Goal: Transaction & Acquisition: Book appointment/travel/reservation

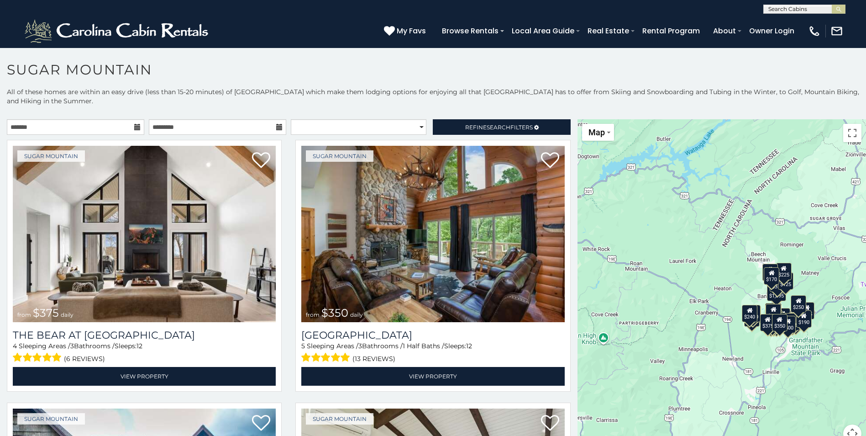
scroll to position [26, 0]
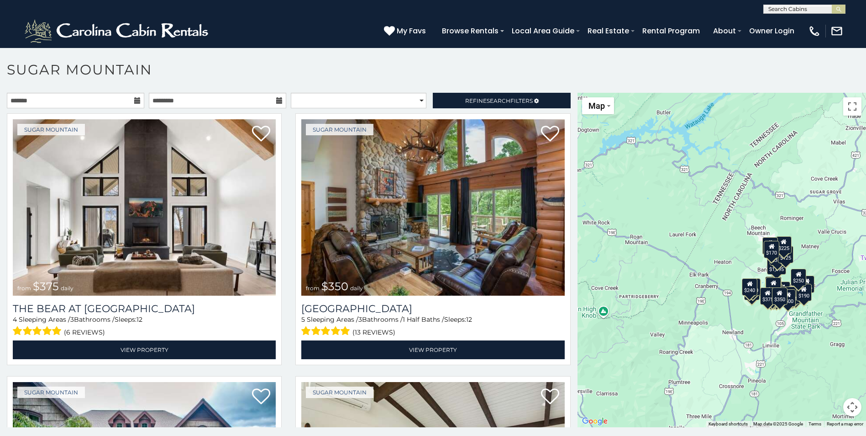
click at [719, 163] on div "$375 $350 $350 $200 $375 $195 $265 $190 $175 $155 $290 $345 $175 $1,095 $195 $2…" at bounding box center [722, 260] width 289 height 334
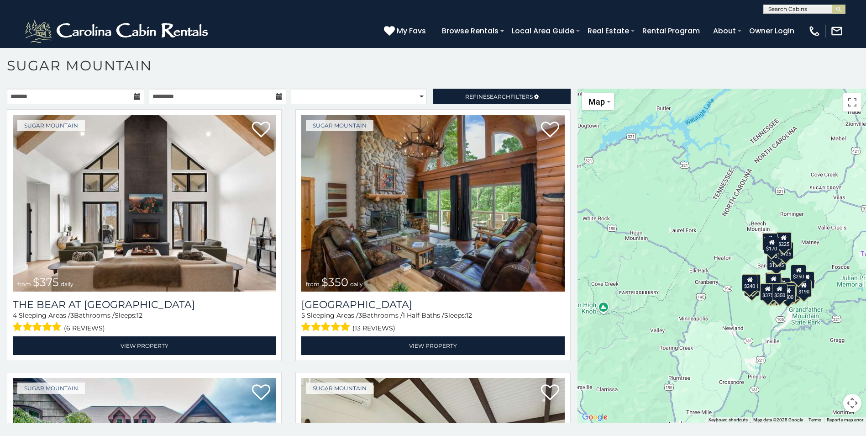
scroll to position [5, 0]
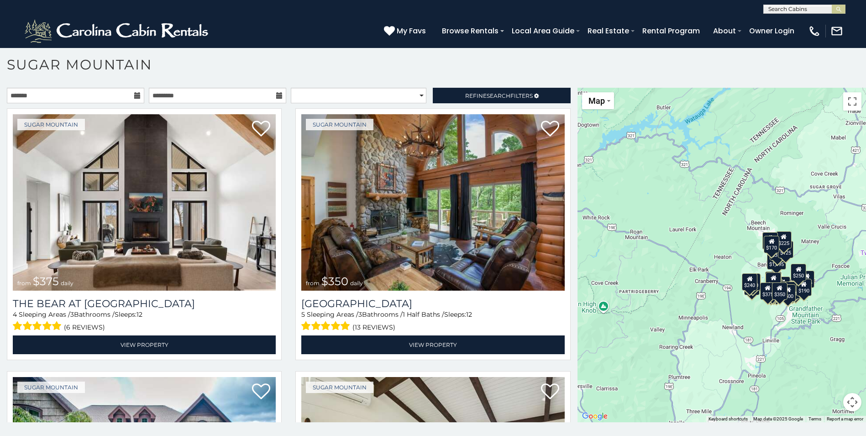
click at [637, 252] on div "$375 $350 $350 $200 $375 $195 $265 $190 $175 $155 $290 $345 $175 $1,095 $195 $2…" at bounding box center [722, 255] width 289 height 334
click at [670, 241] on div "$375 $350 $350 $200 $375 $195 $265 $190 $175 $155 $290 $345 $175 $1,095 $195 $2…" at bounding box center [722, 255] width 289 height 334
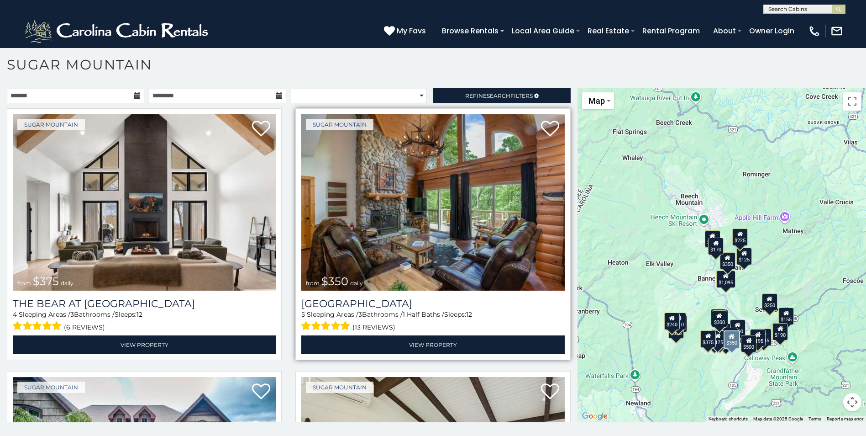
drag, startPoint x: 665, startPoint y: 241, endPoint x: 503, endPoint y: 232, distance: 162.0
click at [503, 88] on main "**********" at bounding box center [433, 88] width 866 height 0
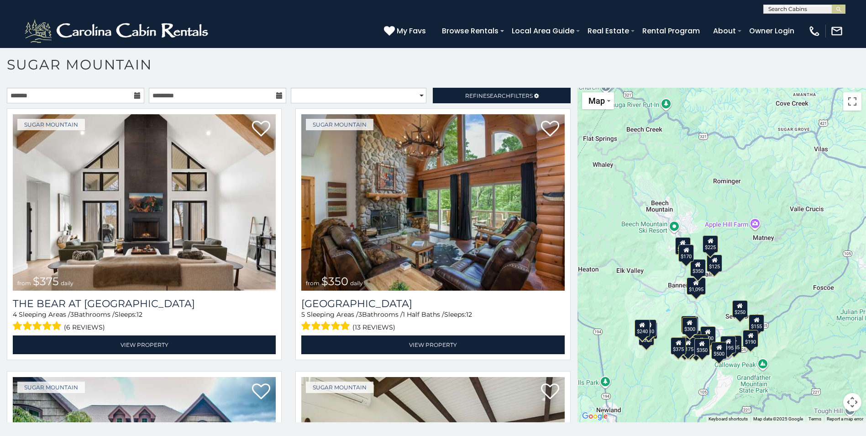
drag, startPoint x: 616, startPoint y: 221, endPoint x: 596, endPoint y: 226, distance: 20.4
click at [596, 226] on div "$375 $350 $350 $200 $375 $195 $265 $190 $175 $155 $290 $345 $175 $1,095 $195 $2…" at bounding box center [722, 255] width 289 height 334
click at [709, 267] on div "$125" at bounding box center [715, 261] width 16 height 17
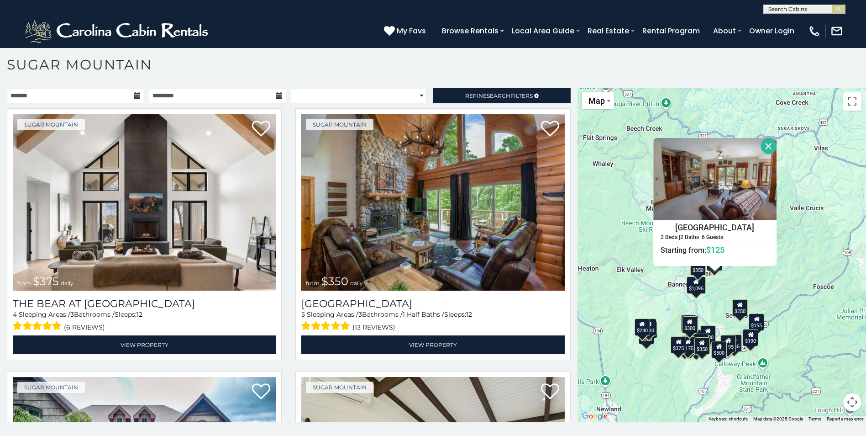
click at [596, 280] on div "$375 $350 $350 $200 $375 $195 $265 $190 $175 $155 $290 $345 $175 $1,095 $195 $2…" at bounding box center [722, 255] width 289 height 334
click at [844, 403] on button "Map camera controls" at bounding box center [853, 402] width 18 height 18
click at [824, 397] on button "Zoom out" at bounding box center [830, 402] width 18 height 18
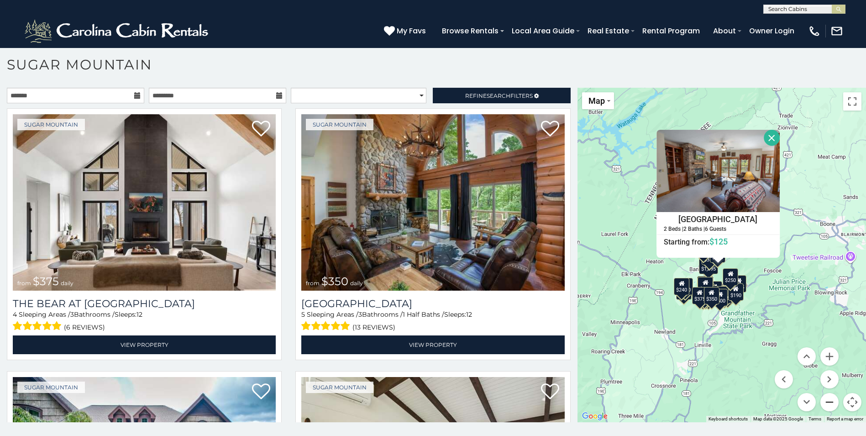
click at [824, 397] on button "Zoom out" at bounding box center [830, 402] width 18 height 18
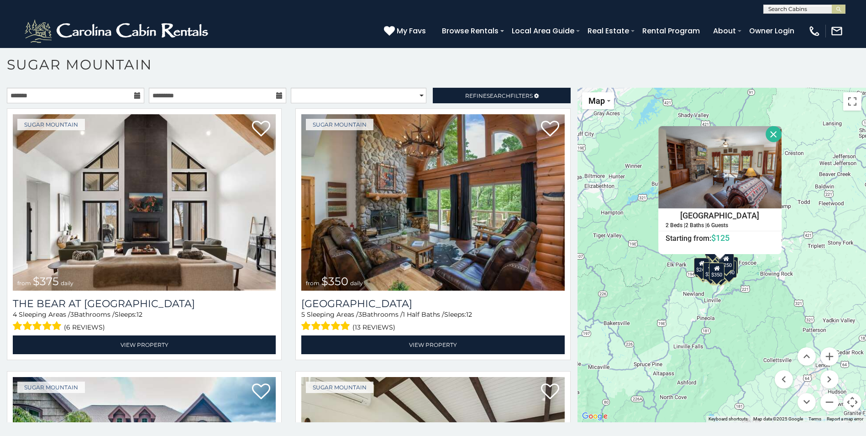
click at [769, 134] on button "Close" at bounding box center [774, 134] width 16 height 16
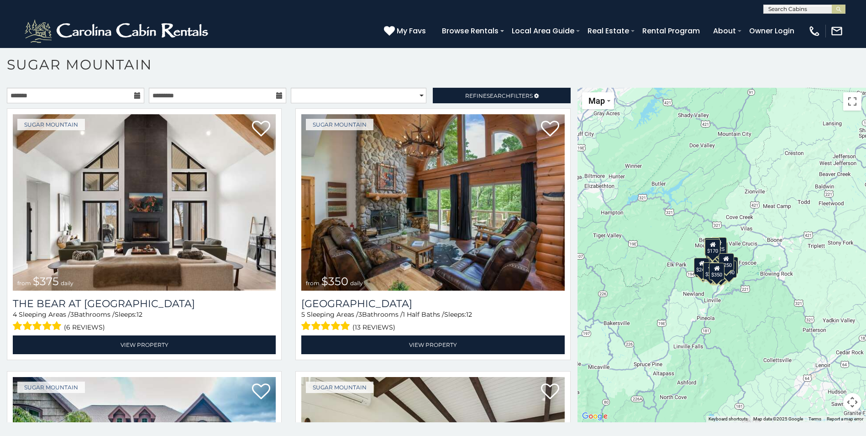
click at [808, 393] on div "$375 $350 $350 $200 $375 $195 $265 $190 $175 $155 $290 $345 $175 $1,095 $195 $2…" at bounding box center [722, 255] width 289 height 334
click at [851, 405] on button "Map camera controls" at bounding box center [853, 402] width 18 height 18
click at [826, 400] on button "Zoom out" at bounding box center [830, 402] width 18 height 18
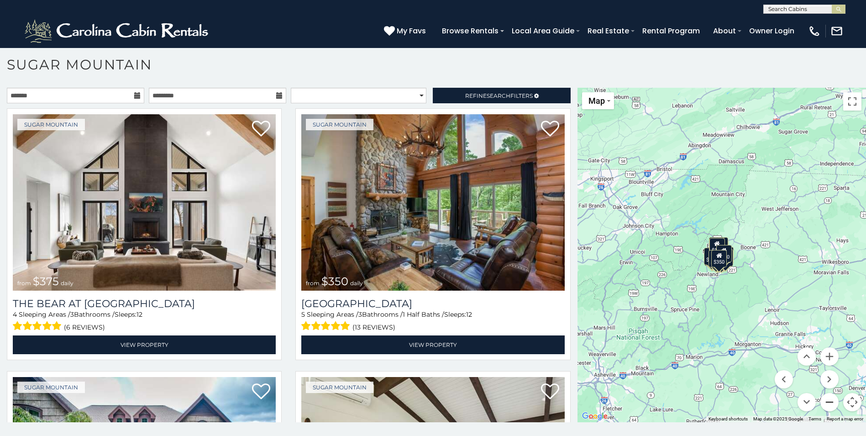
click at [824, 400] on button "Zoom out" at bounding box center [830, 402] width 18 height 18
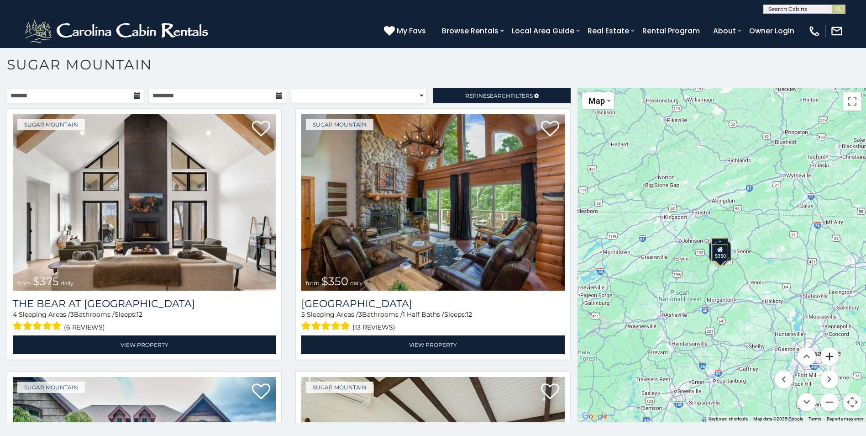
click at [823, 356] on button "Zoom in" at bounding box center [830, 356] width 18 height 18
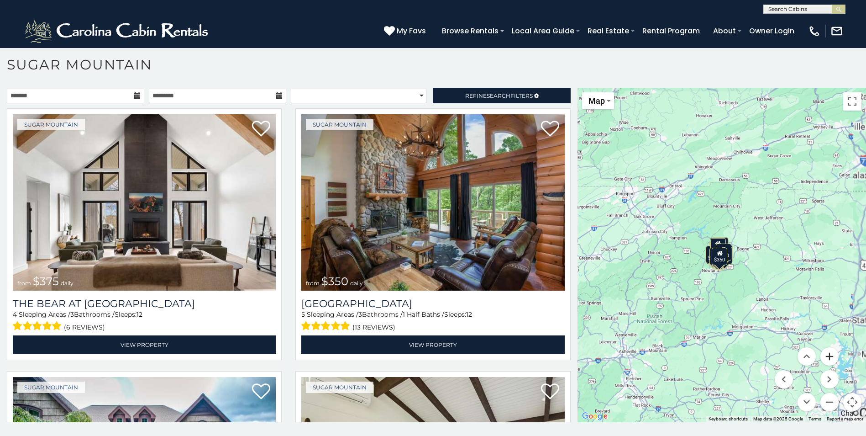
click at [823, 356] on button "Zoom in" at bounding box center [830, 356] width 18 height 18
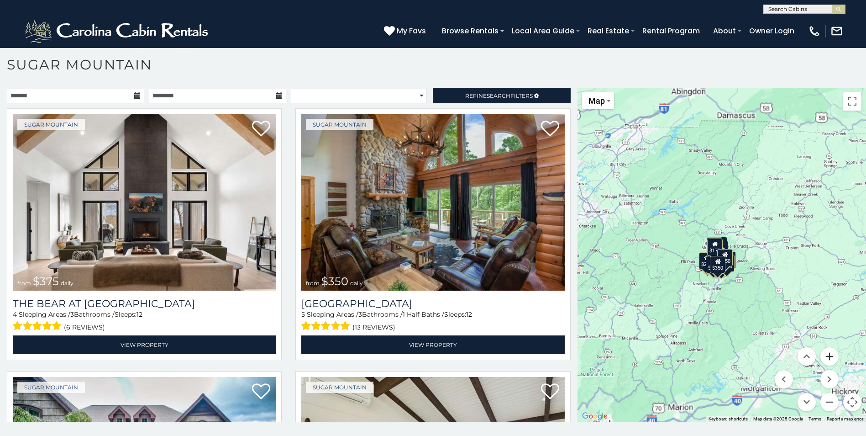
click at [823, 356] on button "Zoom in" at bounding box center [830, 356] width 18 height 18
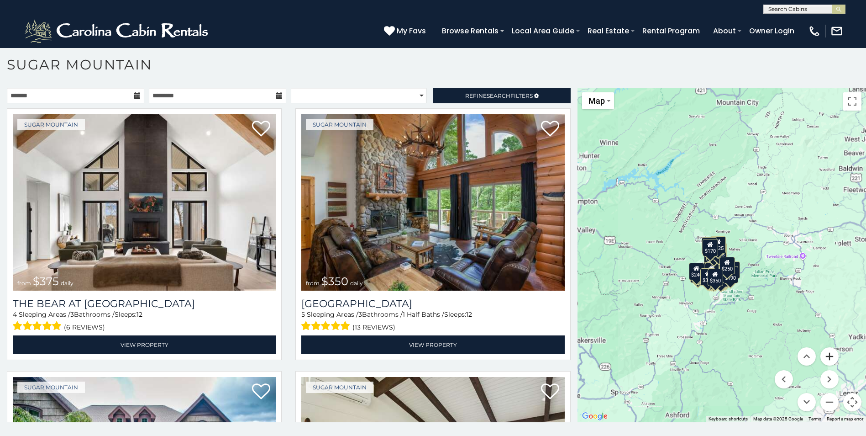
click at [823, 357] on button "Zoom in" at bounding box center [830, 356] width 18 height 18
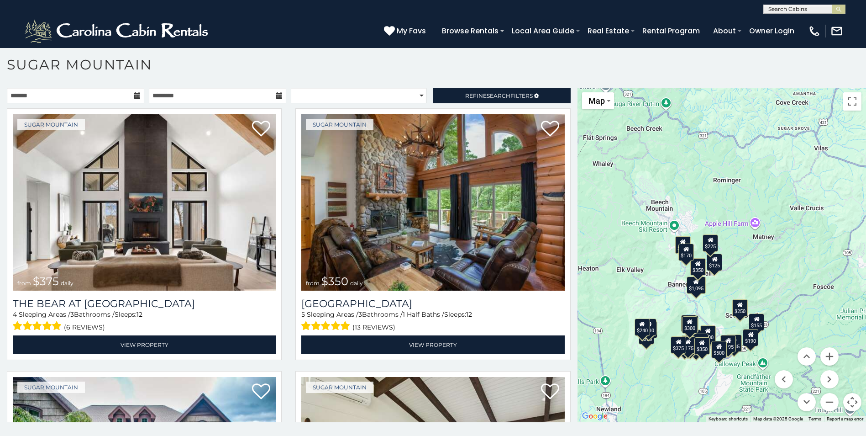
click at [689, 329] on div "$300" at bounding box center [690, 324] width 16 height 17
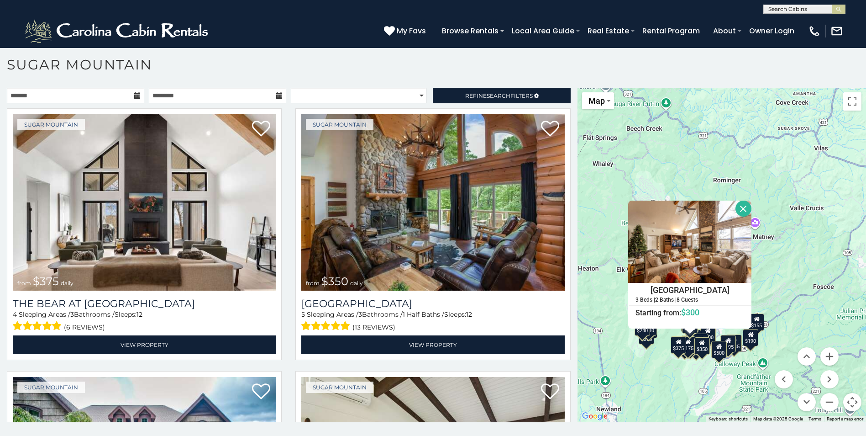
click at [738, 211] on button "Close" at bounding box center [744, 208] width 16 height 16
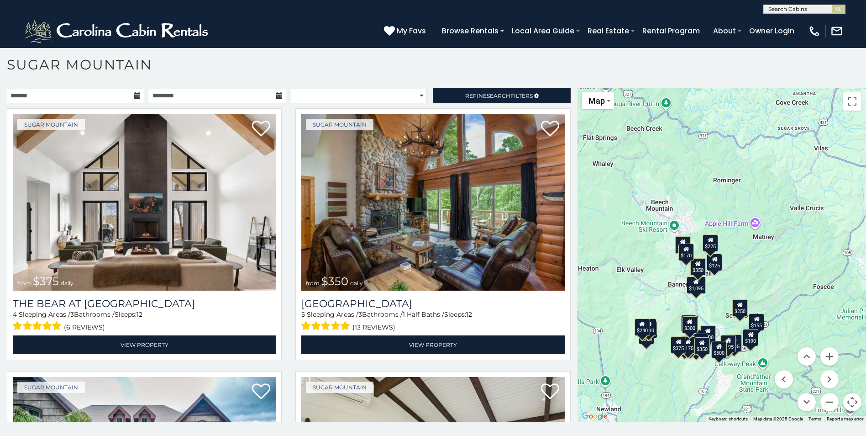
click at [686, 258] on div "$170" at bounding box center [687, 251] width 16 height 17
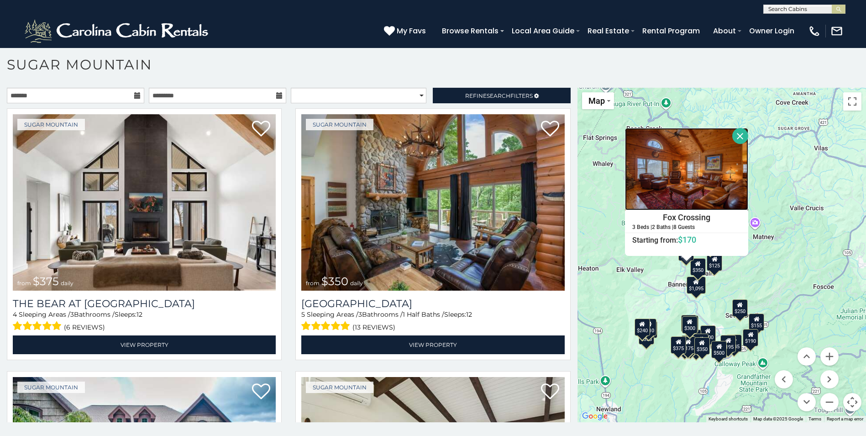
click at [684, 202] on img at bounding box center [686, 169] width 123 height 82
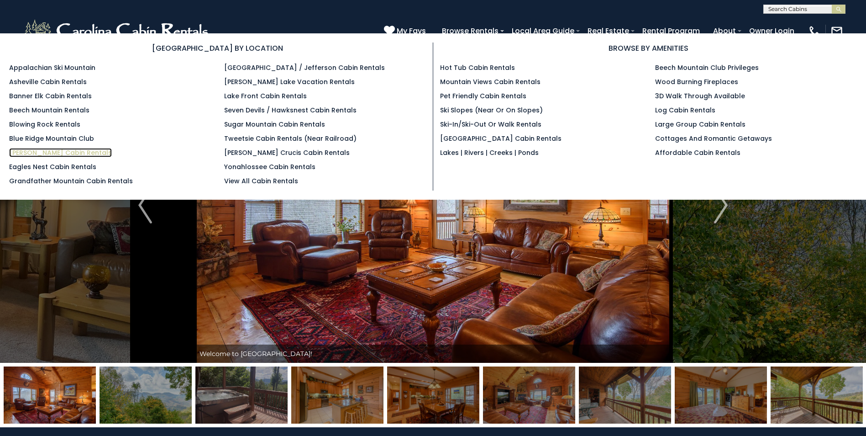
click at [44, 152] on link "[PERSON_NAME] Cabin Rentals" at bounding box center [60, 152] width 103 height 9
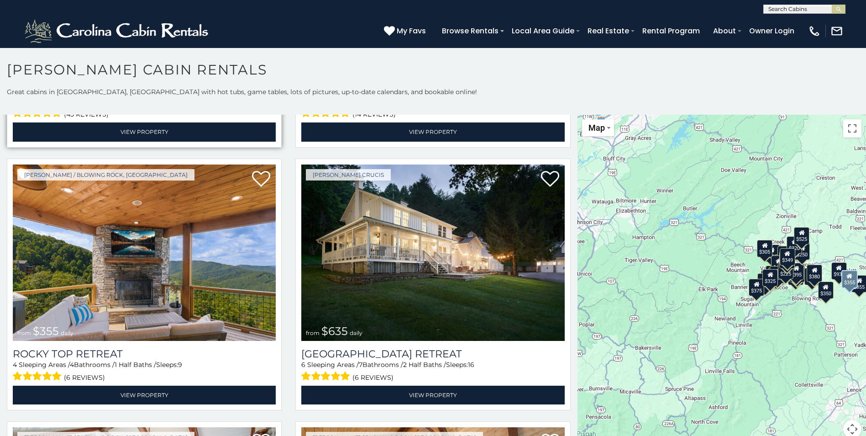
scroll to position [548, 0]
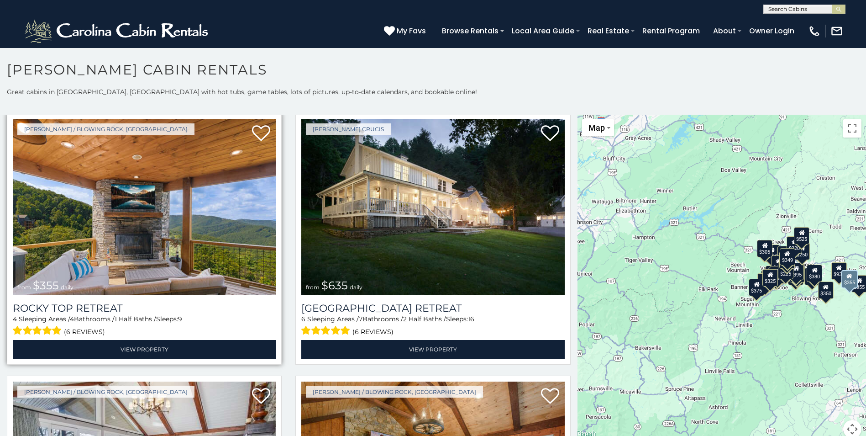
click at [90, 222] on img at bounding box center [144, 207] width 263 height 176
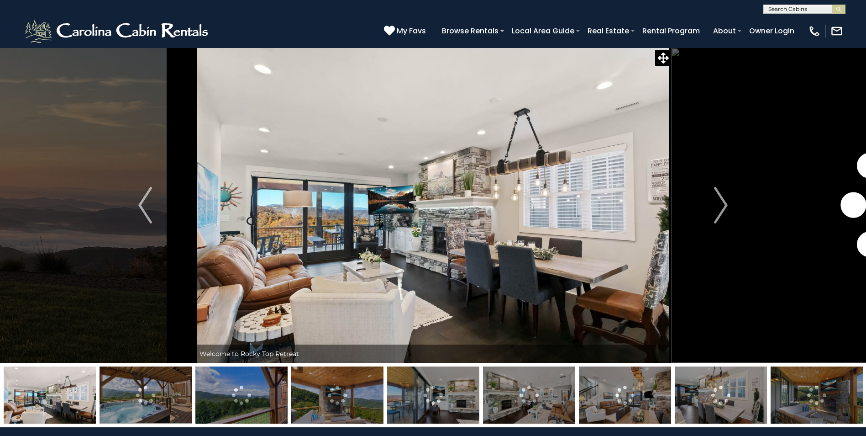
click at [331, 413] on img at bounding box center [337, 394] width 92 height 57
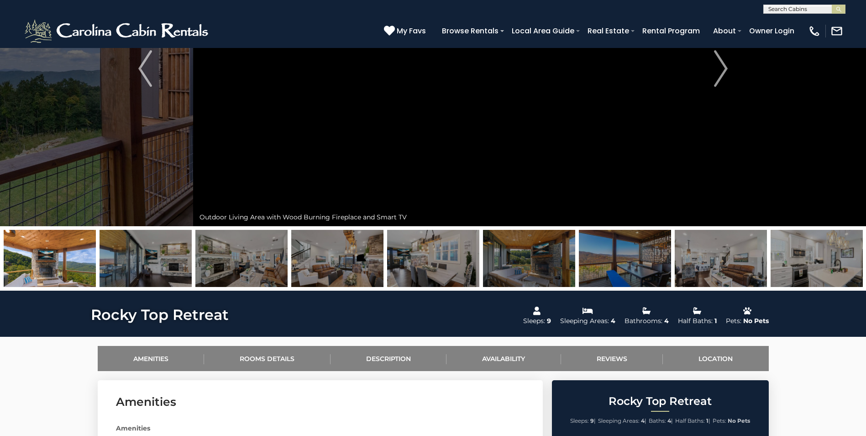
scroll to position [137, 0]
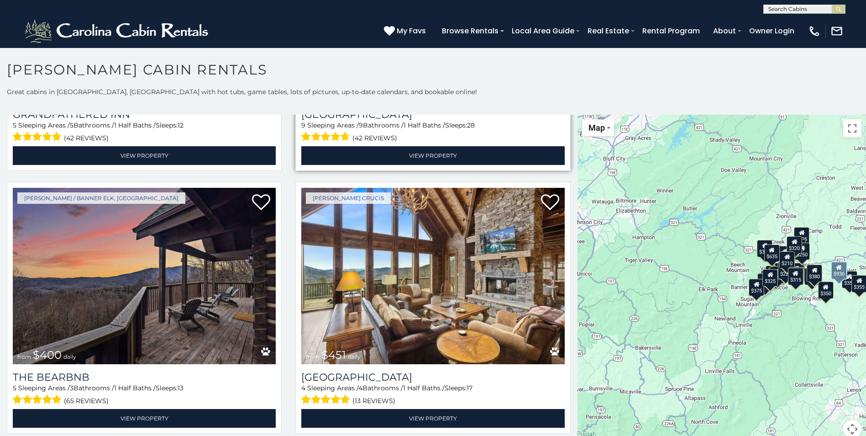
scroll to position [1005, 0]
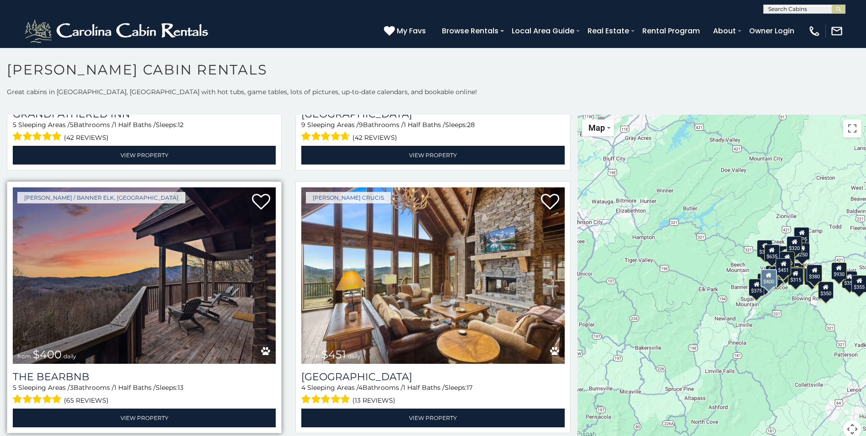
click at [168, 274] on img at bounding box center [144, 275] width 263 height 176
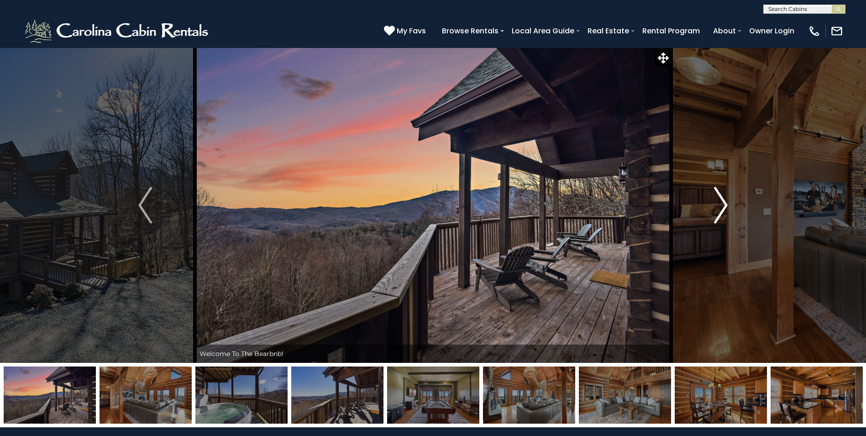
click at [711, 268] on button "Next" at bounding box center [721, 204] width 100 height 315
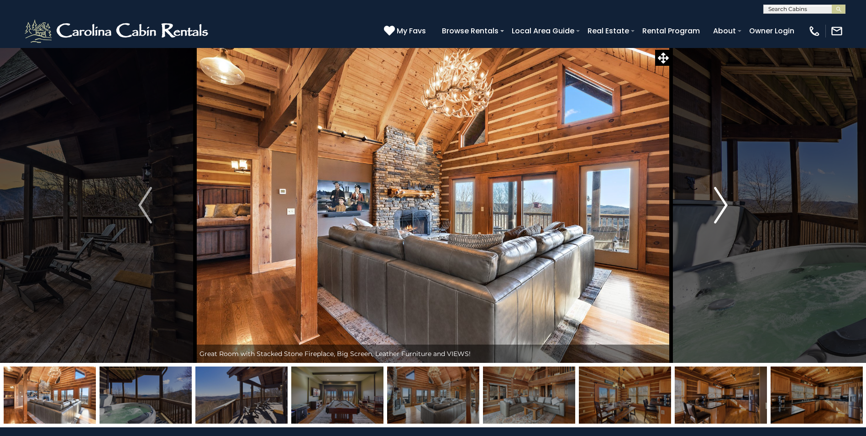
click at [762, 269] on button "Next" at bounding box center [721, 204] width 100 height 315
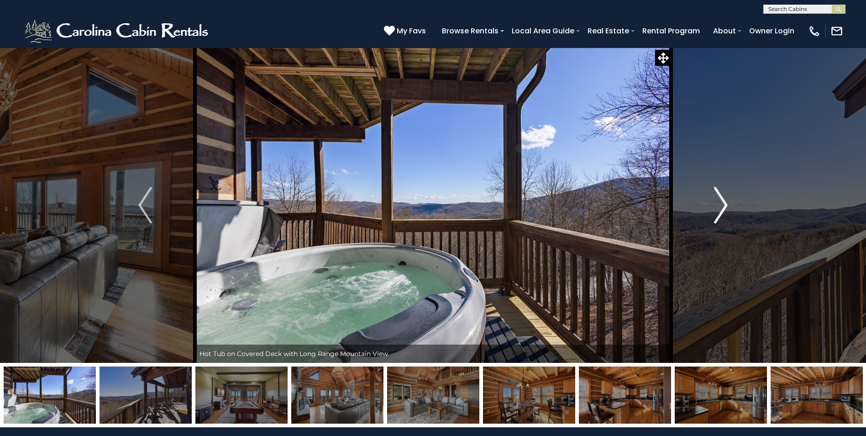
click at [766, 268] on button "Next" at bounding box center [721, 204] width 100 height 315
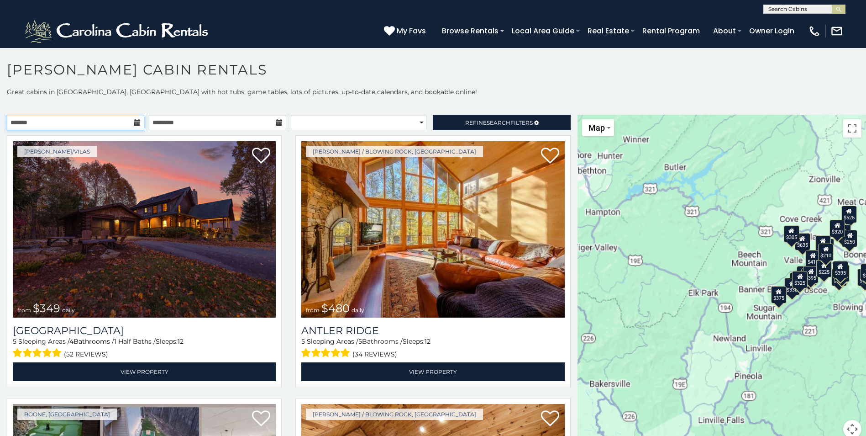
click at [79, 121] on input "text" at bounding box center [75, 123] width 137 height 16
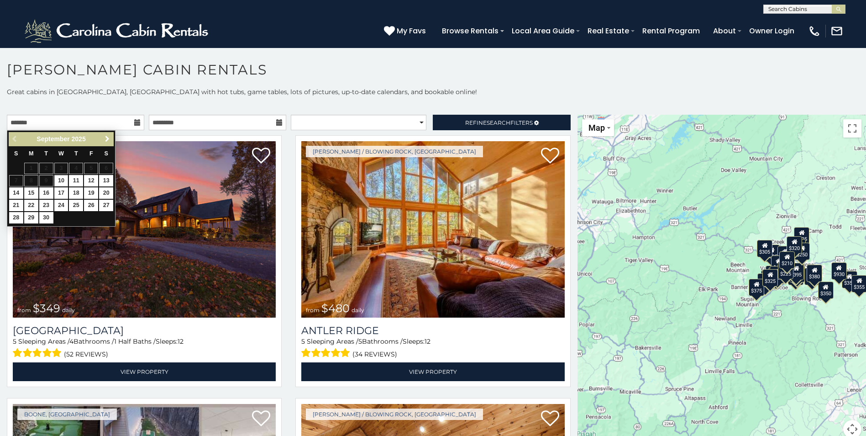
click at [105, 139] on span "Next" at bounding box center [107, 138] width 7 height 7
click at [91, 169] on link "3" at bounding box center [91, 168] width 14 height 11
type input "**********"
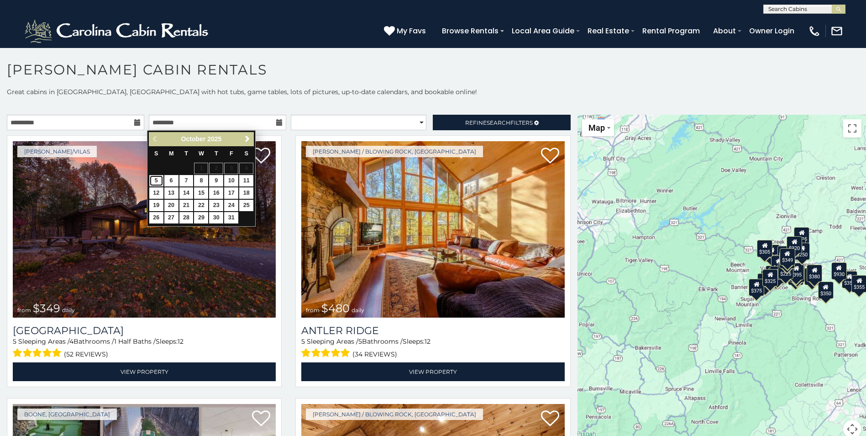
click at [157, 179] on link "5" at bounding box center [156, 180] width 14 height 11
type input "**********"
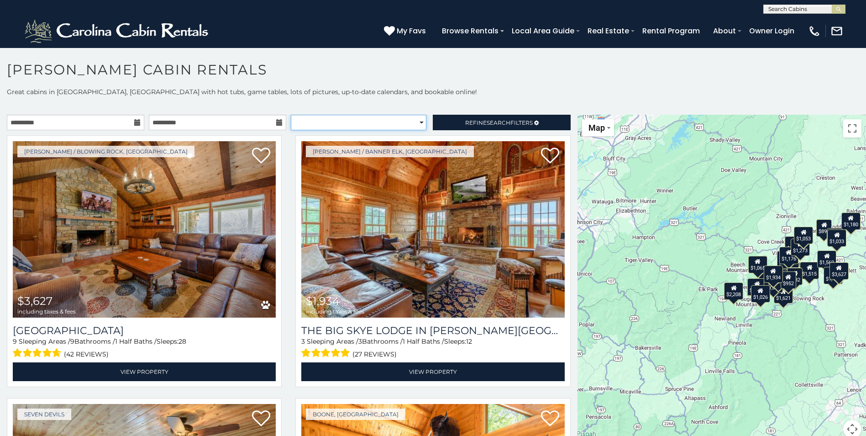
click at [334, 124] on select "**********" at bounding box center [359, 123] width 136 height 16
click at [291, 115] on select "**********" at bounding box center [359, 123] width 136 height 16
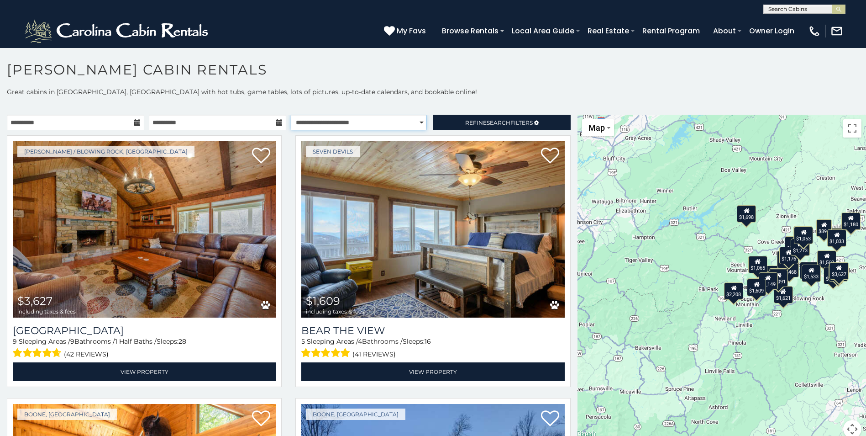
click at [360, 121] on select "**********" at bounding box center [359, 123] width 136 height 16
select select "**********"
click at [291, 115] on select "**********" at bounding box center [359, 123] width 136 height 16
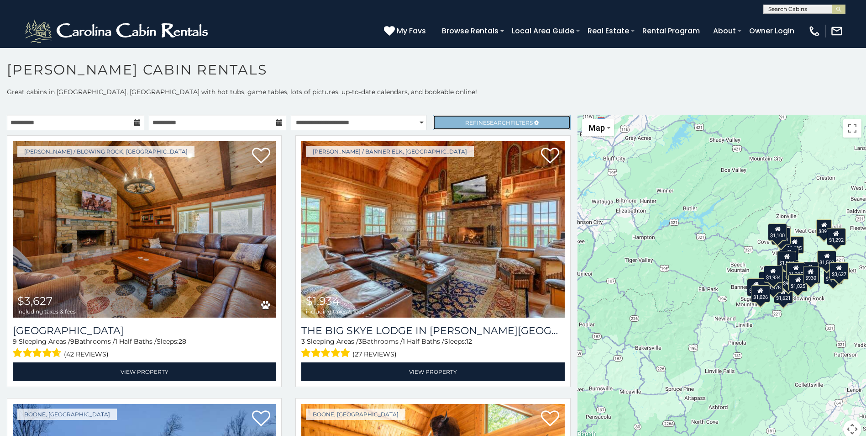
click at [445, 122] on link "Refine Search Filters" at bounding box center [501, 123] width 137 height 16
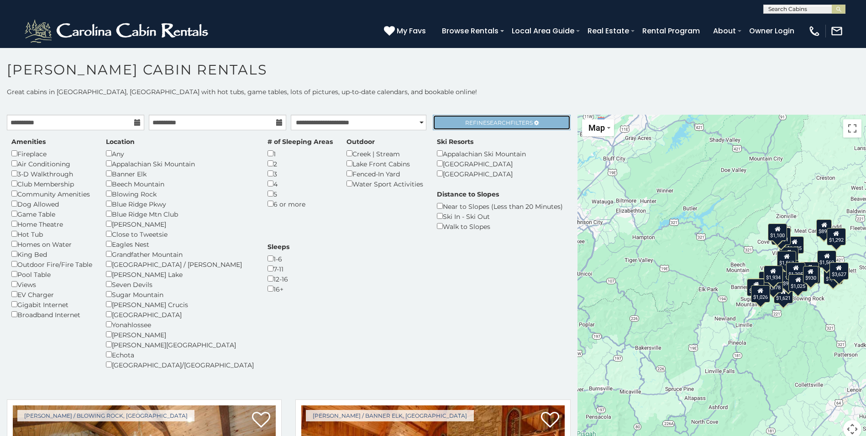
click at [487, 125] on span "Search" at bounding box center [499, 122] width 24 height 7
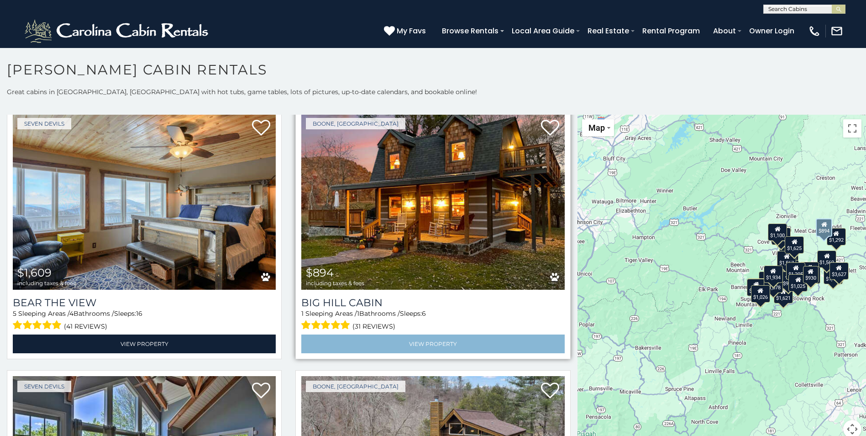
scroll to position [502, 0]
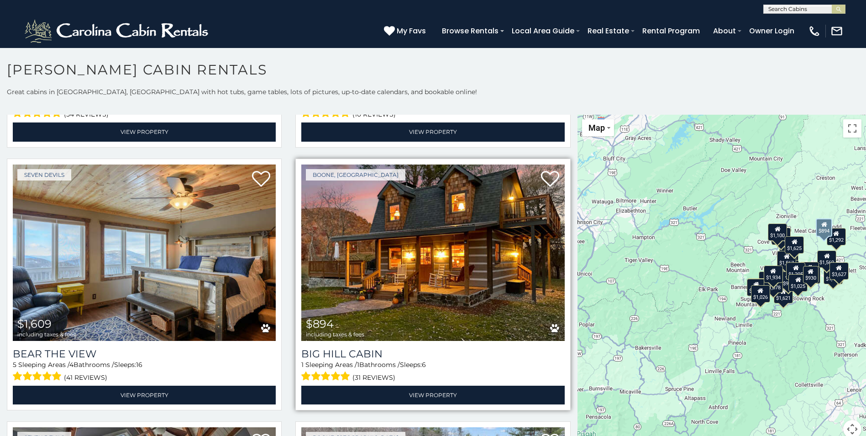
click at [463, 281] on img at bounding box center [432, 252] width 263 height 176
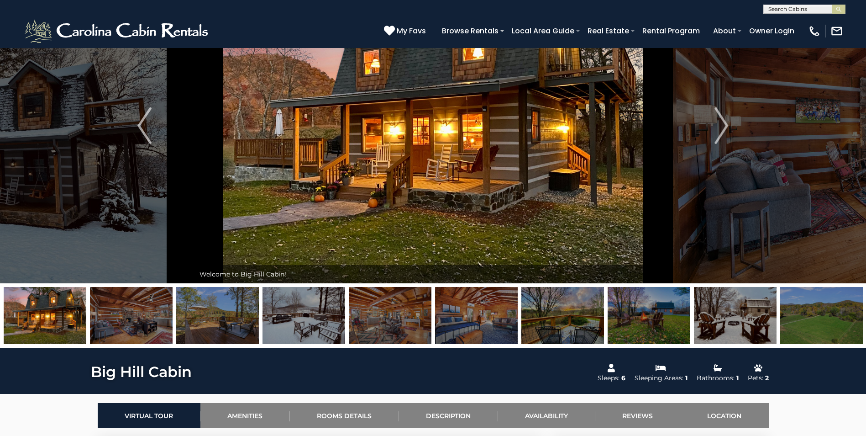
scroll to position [91, 0]
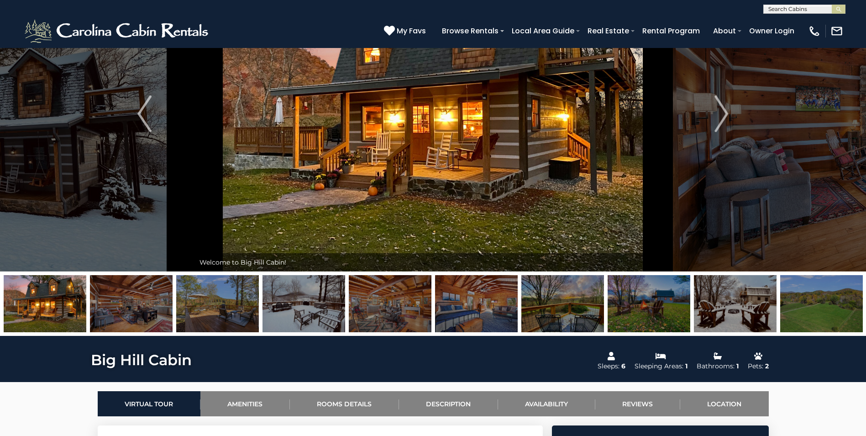
click at [549, 307] on img at bounding box center [563, 303] width 83 height 57
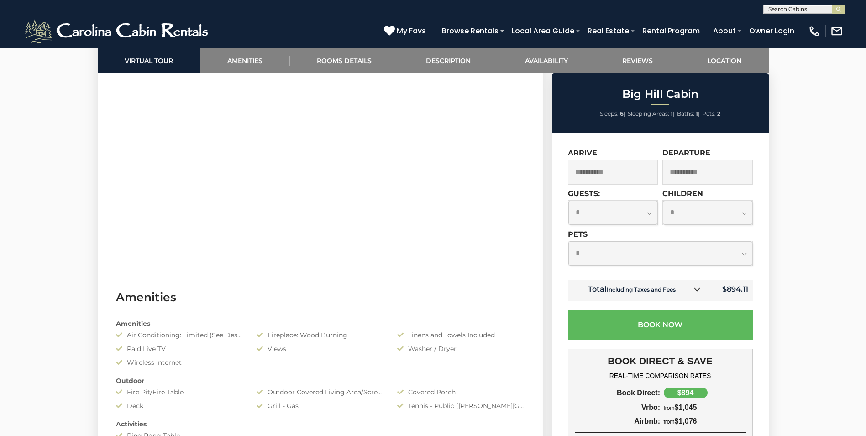
scroll to position [548, 0]
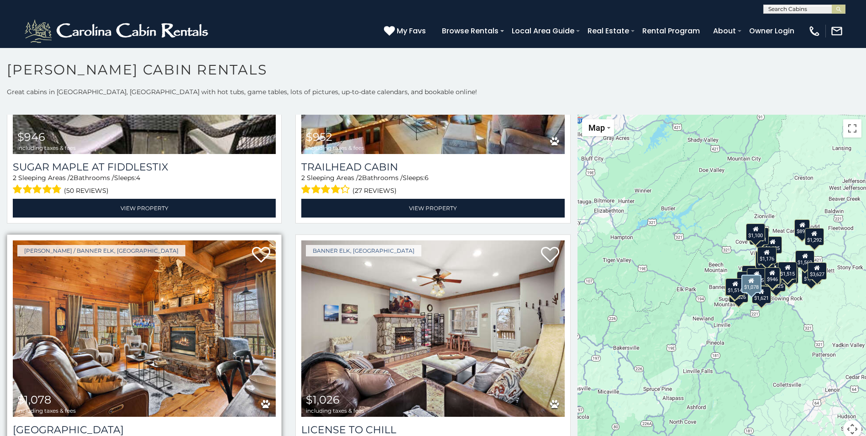
scroll to position [2832, 0]
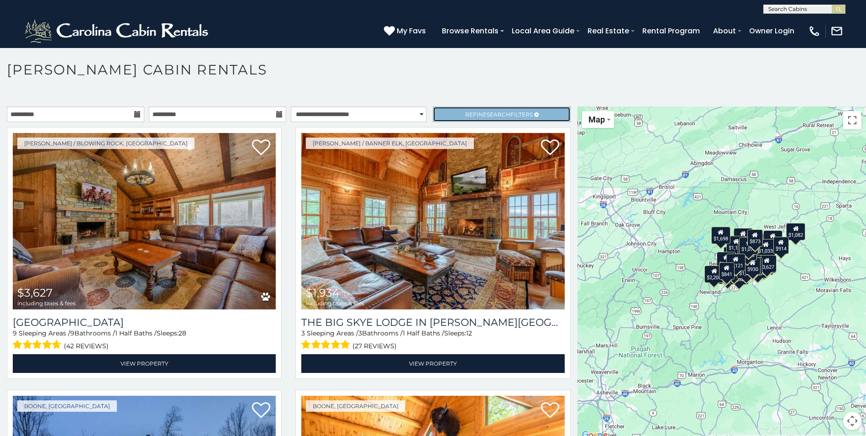
click at [487, 117] on span "Search" at bounding box center [499, 114] width 24 height 7
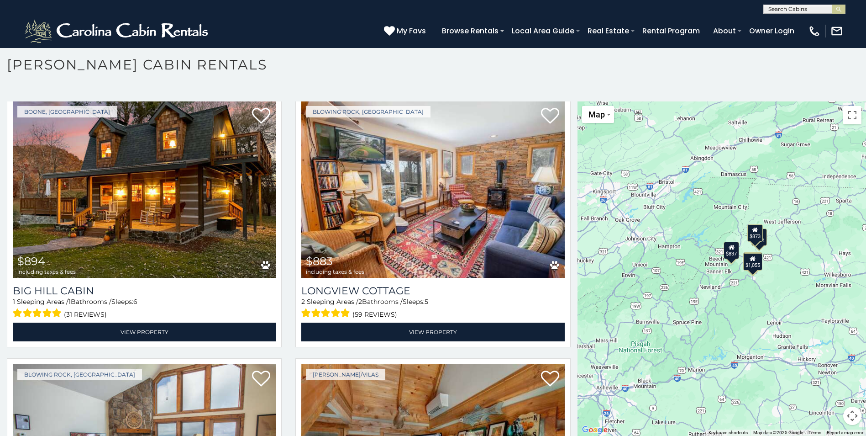
scroll to position [274, 0]
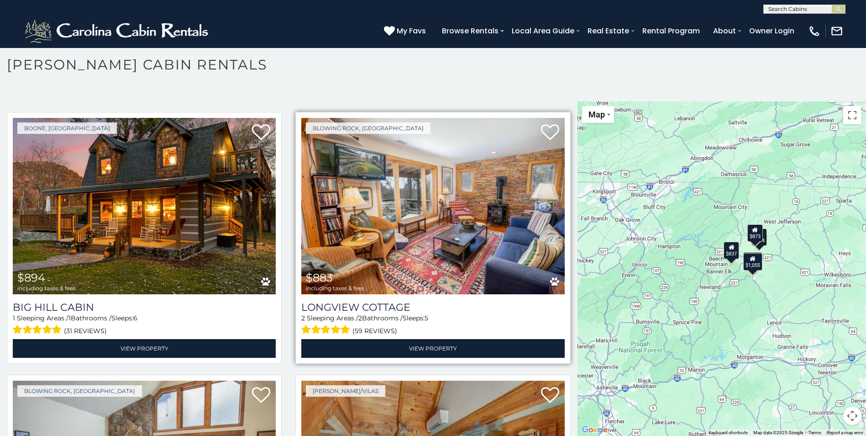
click at [469, 188] on img at bounding box center [432, 206] width 263 height 176
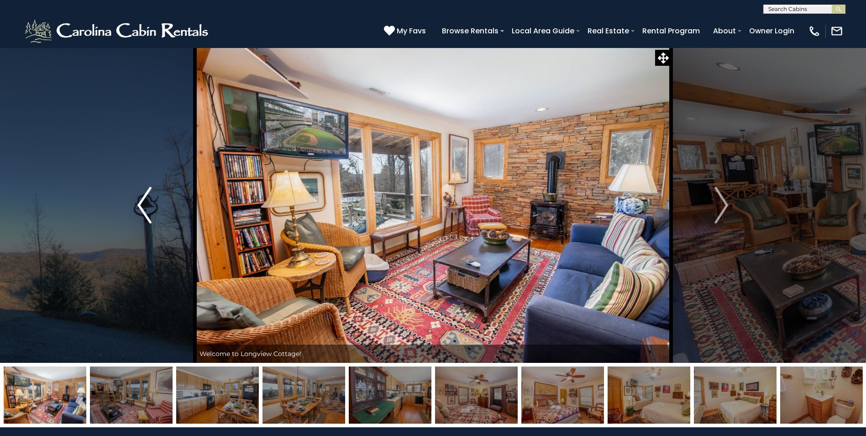
click at [118, 202] on button "Previous" at bounding box center [144, 204] width 100 height 315
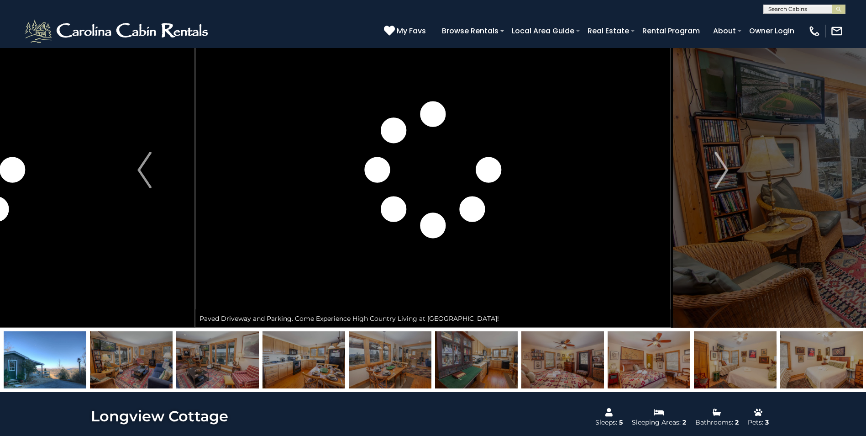
scroll to position [137, 0]
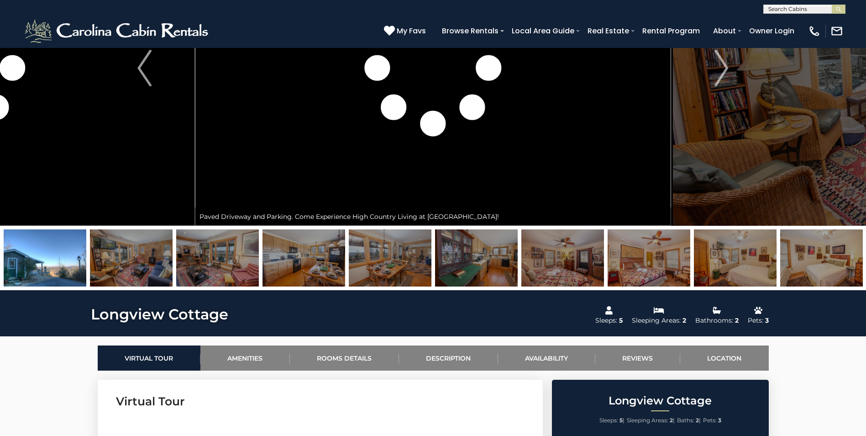
click at [64, 261] on img at bounding box center [45, 257] width 83 height 57
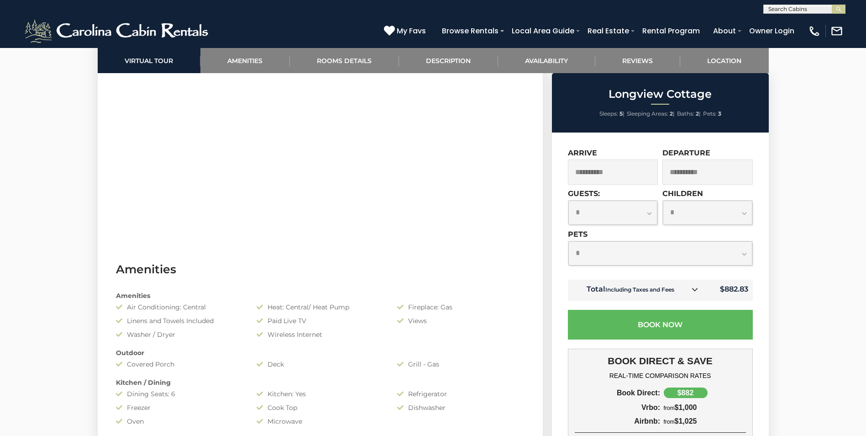
scroll to position [548, 0]
